Goal: Share content

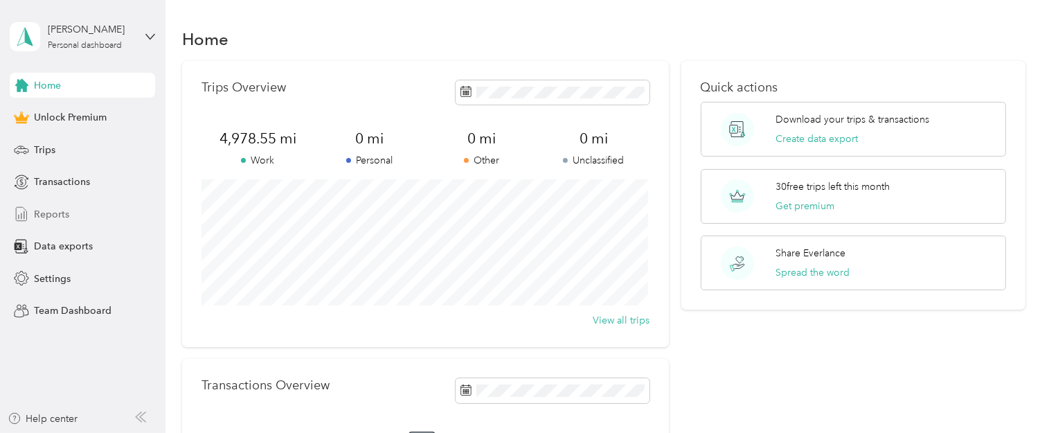
click at [44, 216] on span "Reports" at bounding box center [51, 214] width 35 height 15
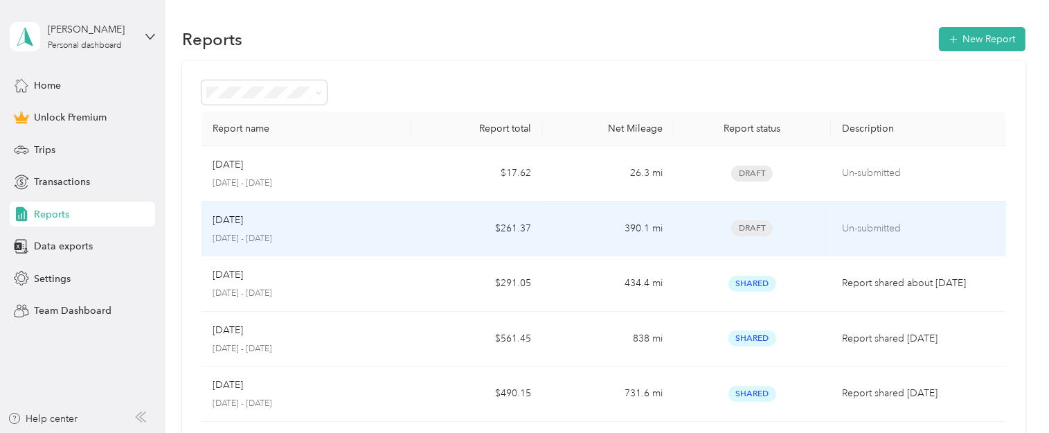
click at [407, 233] on td "Sep [DATE] - [DATE]" at bounding box center [307, 229] width 210 height 55
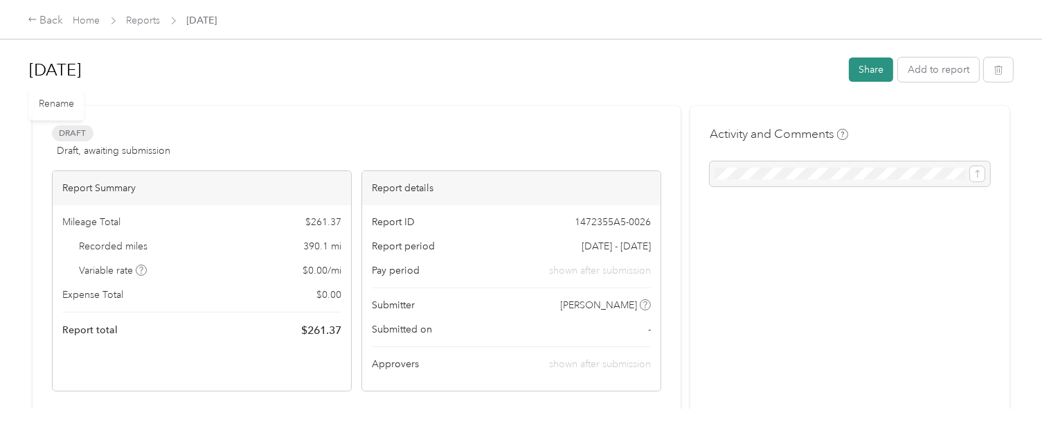
click at [864, 69] on button "Share" at bounding box center [871, 69] width 44 height 24
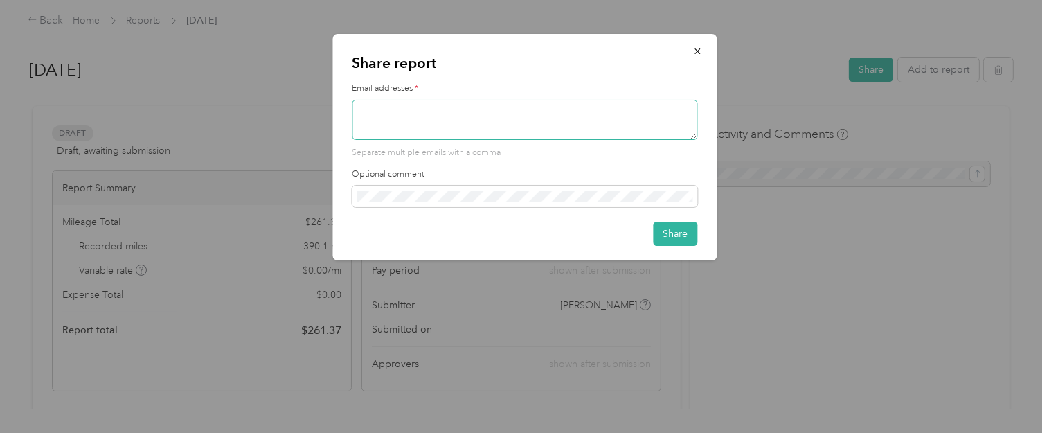
click at [416, 113] on textarea at bounding box center [525, 120] width 346 height 40
type textarea "[EMAIL_ADDRESS][DOMAIN_NAME]"
click at [677, 224] on button "Share" at bounding box center [675, 234] width 44 height 24
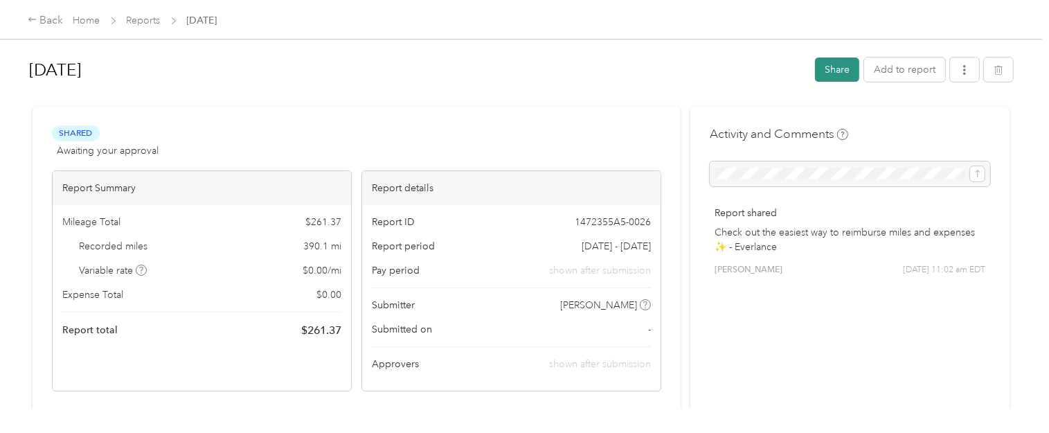
click at [835, 73] on button "Share" at bounding box center [837, 69] width 44 height 24
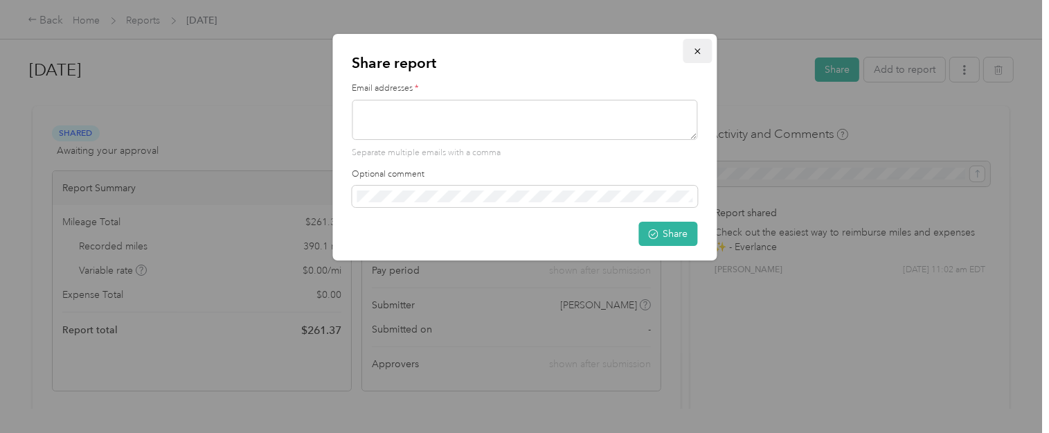
click at [698, 49] on icon "button" at bounding box center [698, 51] width 10 height 10
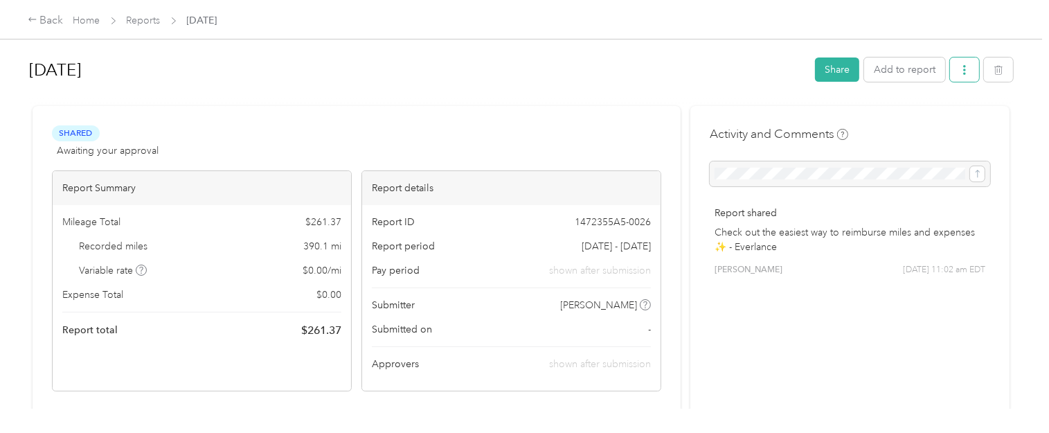
click at [968, 72] on icon "button" at bounding box center [965, 70] width 10 height 10
click at [928, 118] on span "Download" at bounding box center [924, 121] width 46 height 15
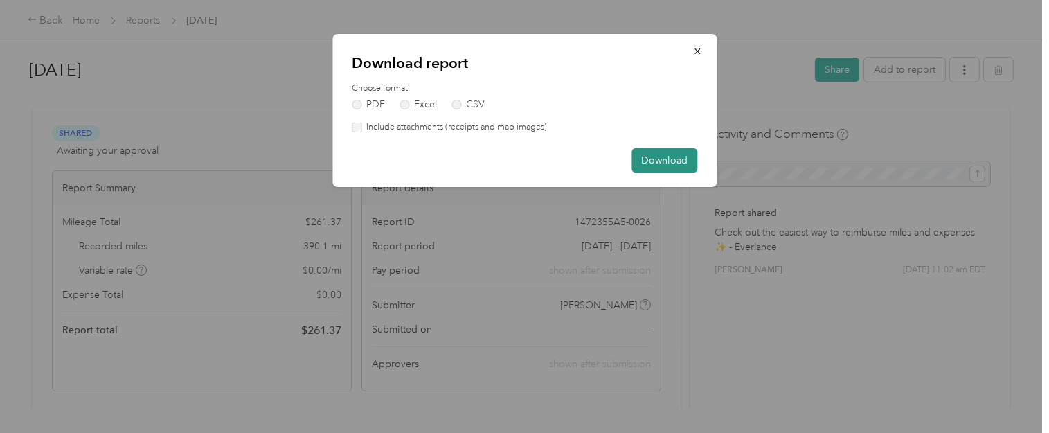
click at [659, 163] on button "Download" at bounding box center [665, 160] width 66 height 24
